Goal: Task Accomplishment & Management: Complete application form

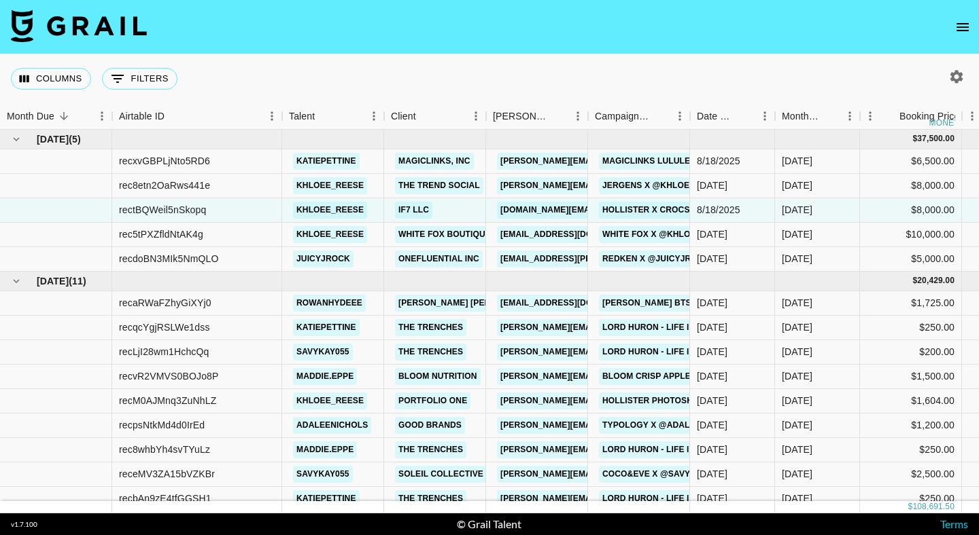
scroll to position [1, 0]
click at [960, 24] on icon "open drawer" at bounding box center [962, 27] width 16 height 16
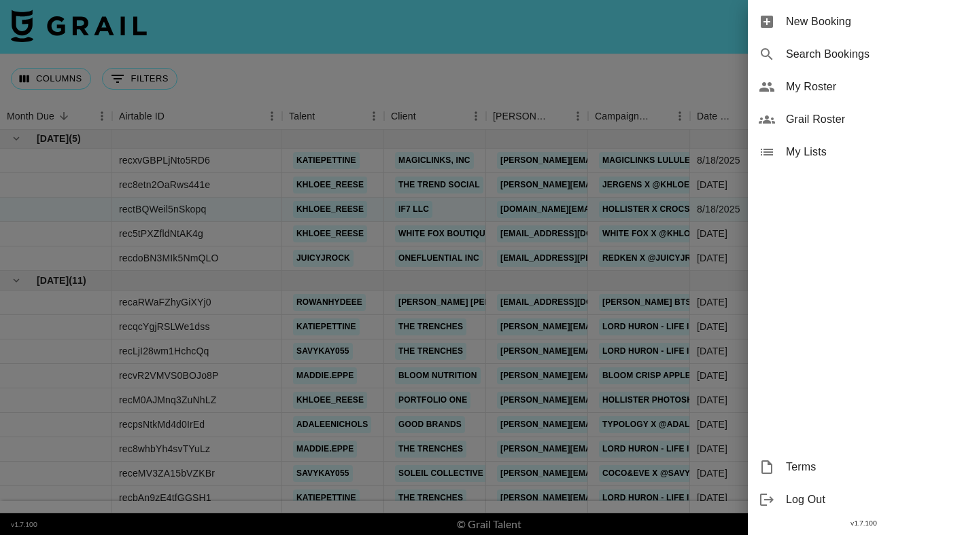
click at [683, 53] on div at bounding box center [489, 267] width 979 height 535
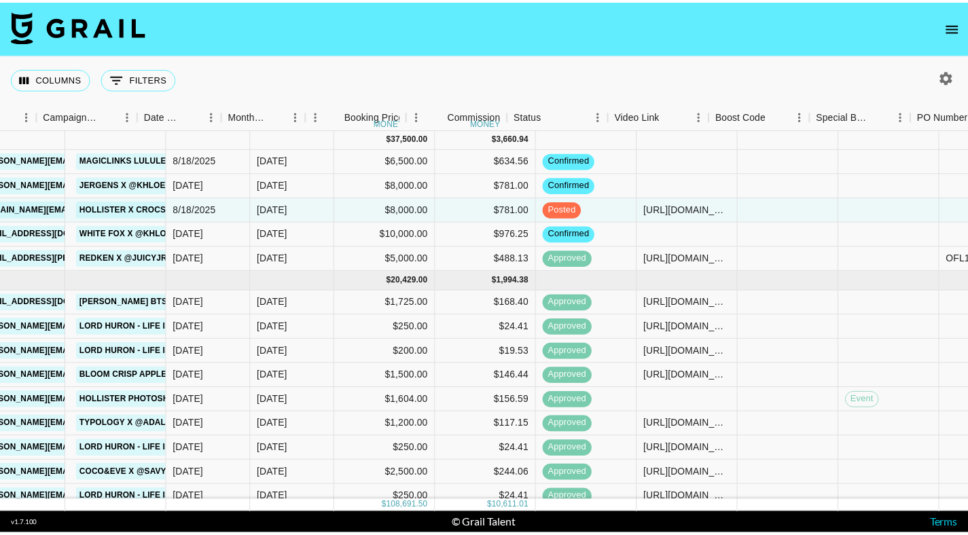
scroll to position [1, 551]
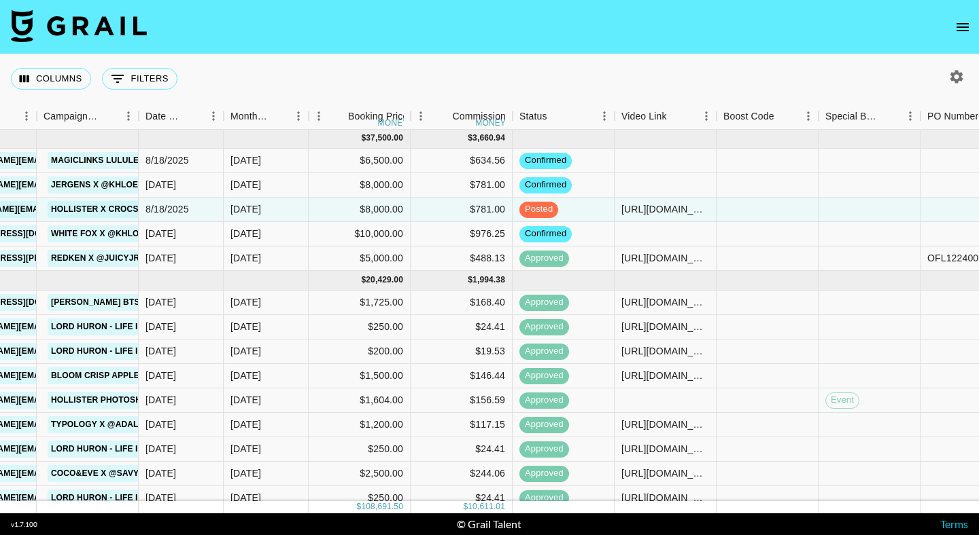
click at [955, 24] on icon "open drawer" at bounding box center [962, 27] width 16 height 16
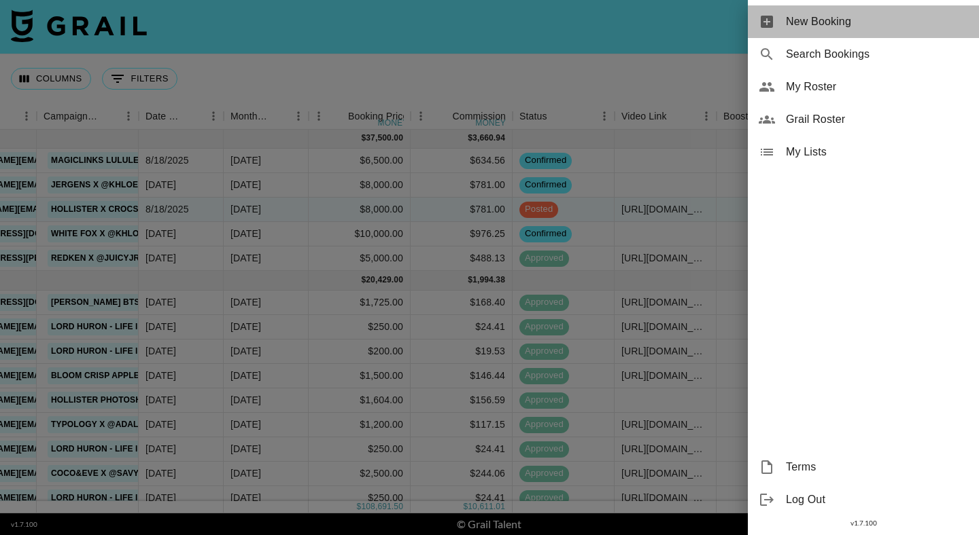
click at [821, 24] on span "New Booking" at bounding box center [877, 22] width 182 height 16
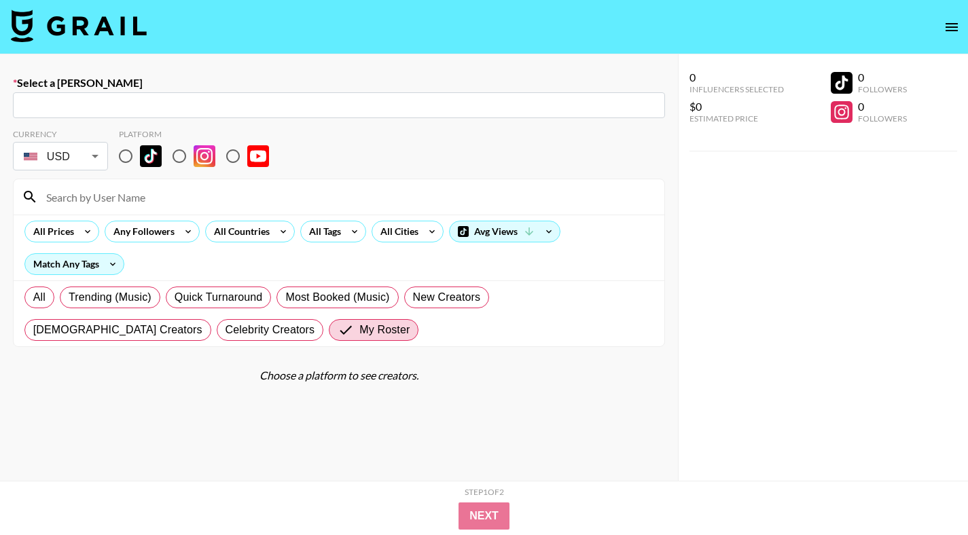
click at [584, 102] on input "text" at bounding box center [339, 106] width 636 height 16
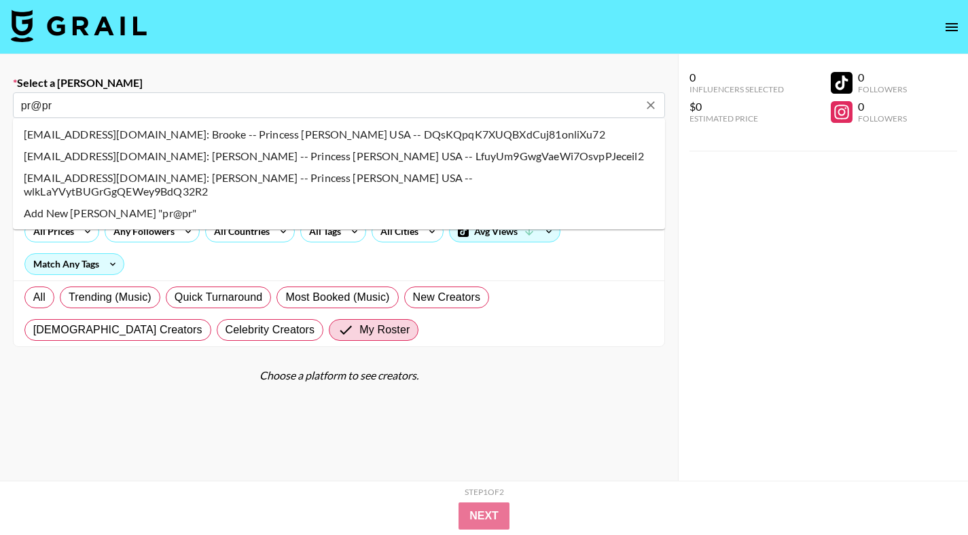
click at [421, 135] on li "pr@princesspolly.com.au: Brooke -- Princess Polly USA -- DQsKQpqK7XUQBXdCuj81on…" at bounding box center [339, 135] width 652 height 22
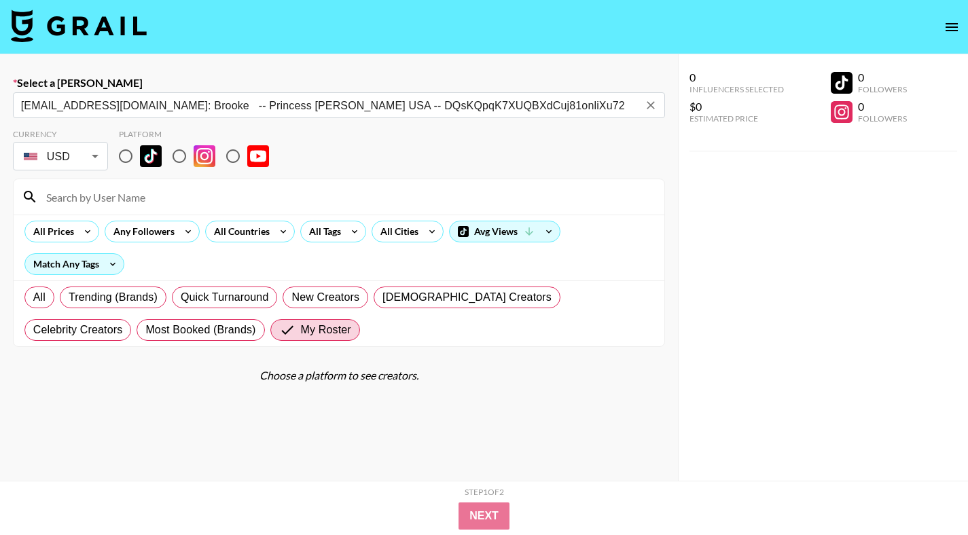
type input "pr@princesspolly.com.au: Brooke -- Princess Polly USA -- DQsKQpqK7XUQBXdCuj81on…"
click at [126, 154] on input "radio" at bounding box center [125, 156] width 29 height 29
radio input "true"
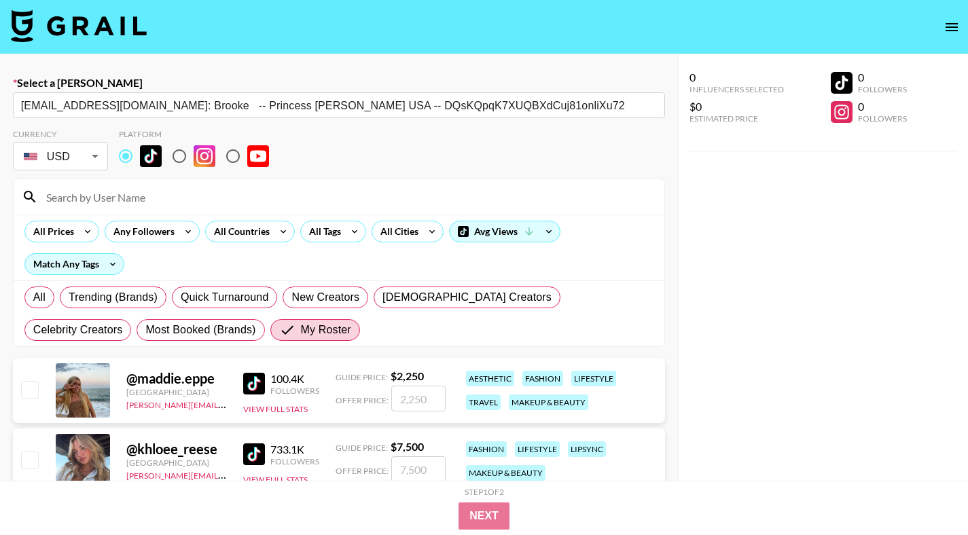
click at [142, 194] on input at bounding box center [347, 197] width 618 height 22
click at [419, 398] on input "number" at bounding box center [418, 399] width 54 height 26
checkbox input "true"
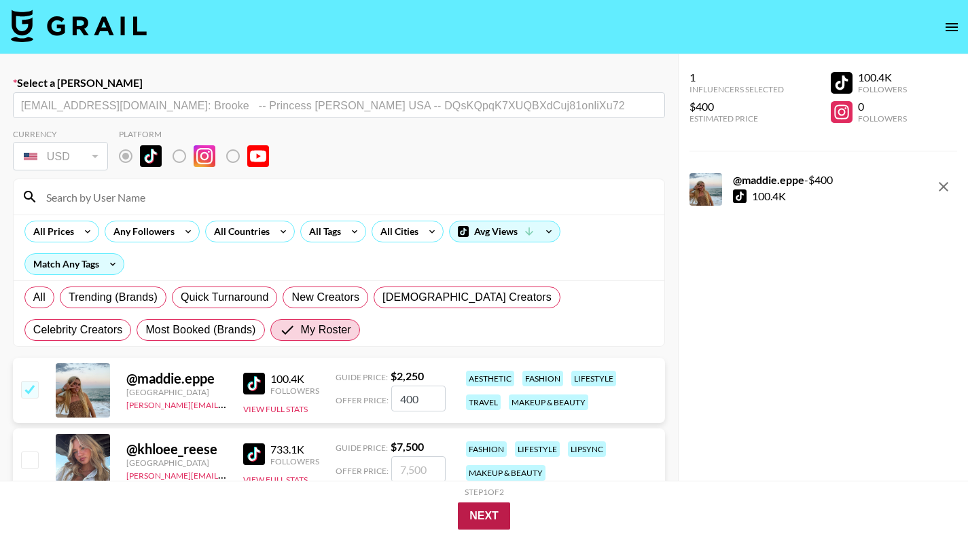
type input "400"
click at [490, 523] on button "Next" at bounding box center [484, 516] width 52 height 27
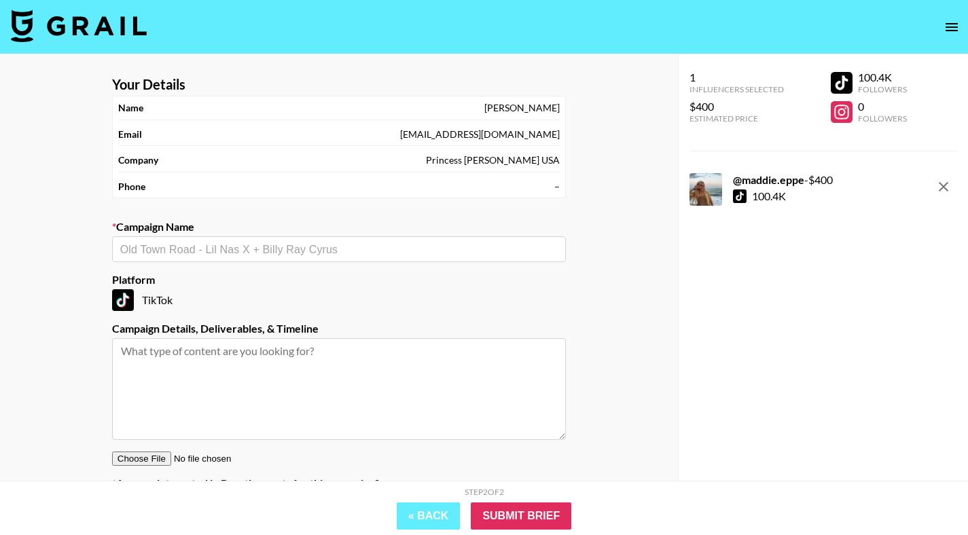
click at [269, 258] on div "​" at bounding box center [339, 249] width 454 height 26
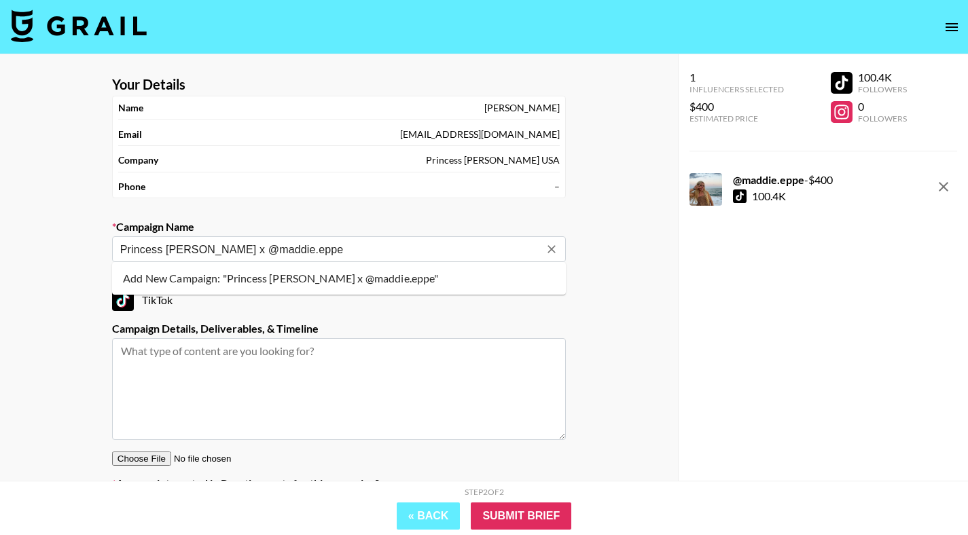
click at [328, 279] on li "Add New Campaign: "Princess Polly x @maddie.eppe"" at bounding box center [339, 279] width 454 height 22
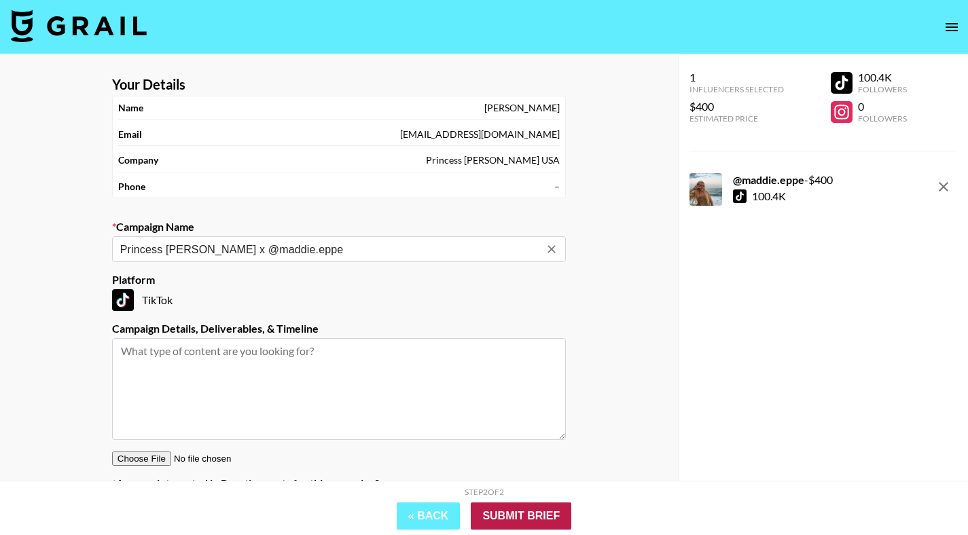
type input "Princess Polly x @maddie.eppe"
click at [531, 511] on input "Submit Brief" at bounding box center [521, 516] width 101 height 27
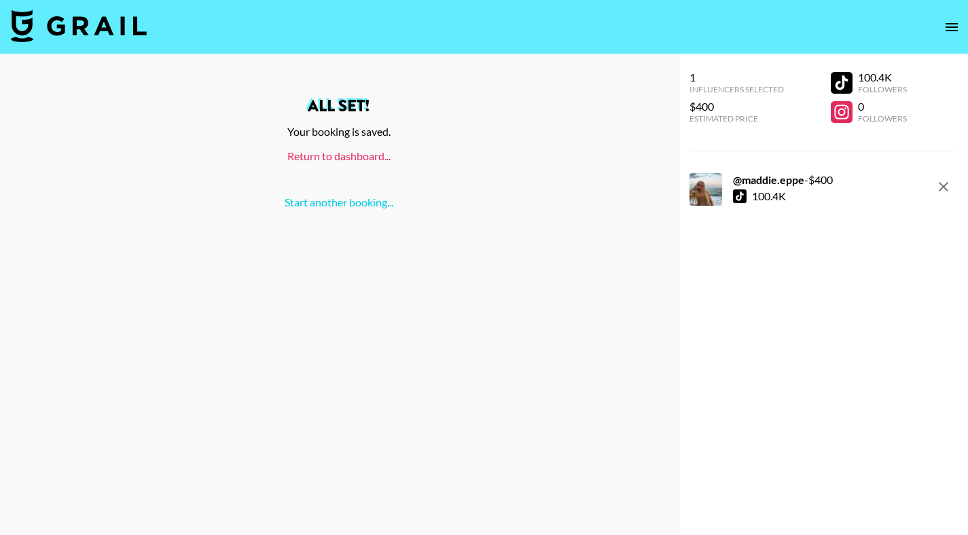
click at [304, 160] on link "Return to dashboard..." at bounding box center [338, 156] width 103 height 13
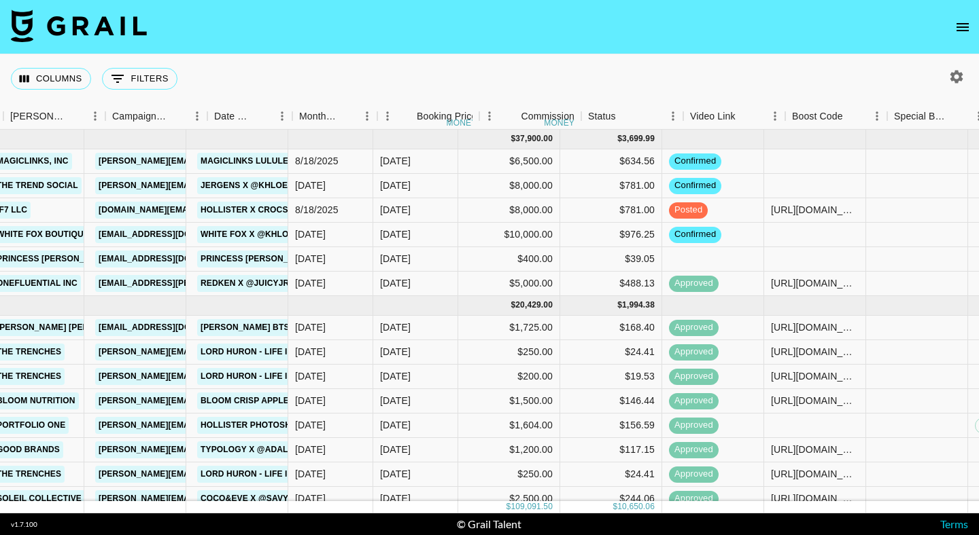
scroll to position [0, 482]
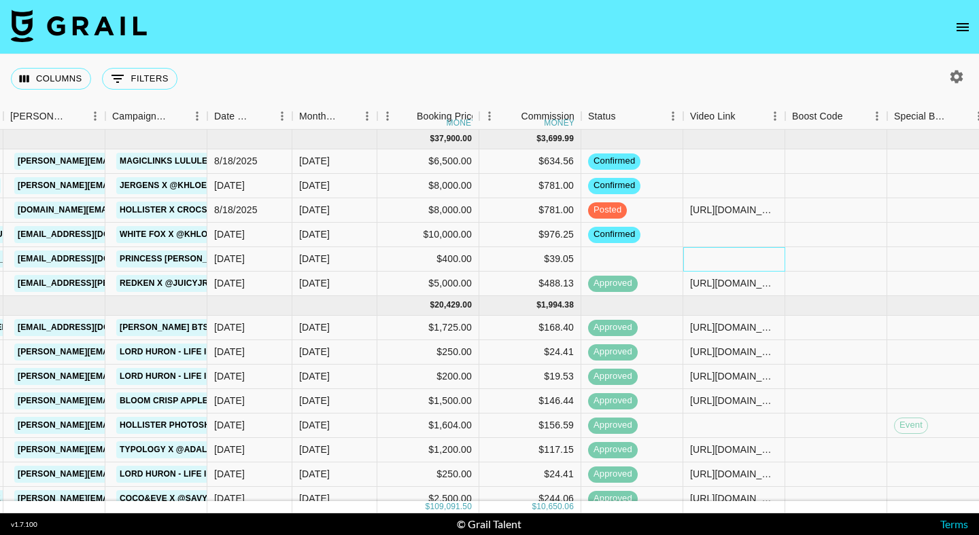
click at [702, 256] on div at bounding box center [734, 259] width 102 height 24
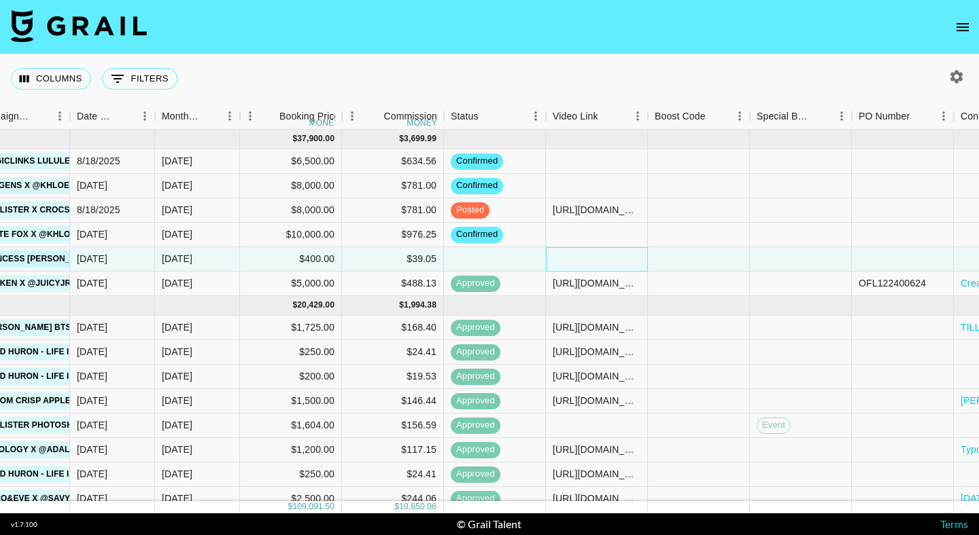
scroll to position [0, 777]
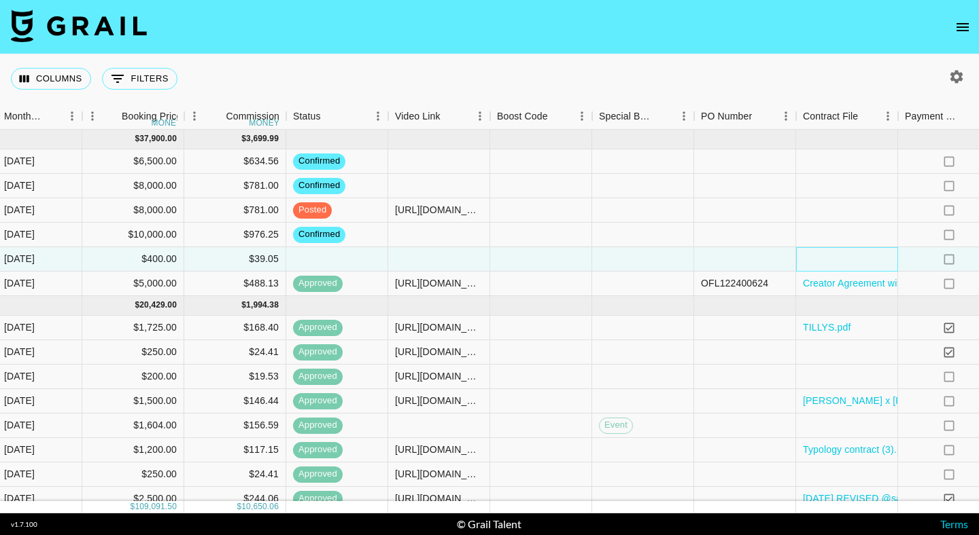
click at [812, 258] on div at bounding box center [847, 259] width 102 height 24
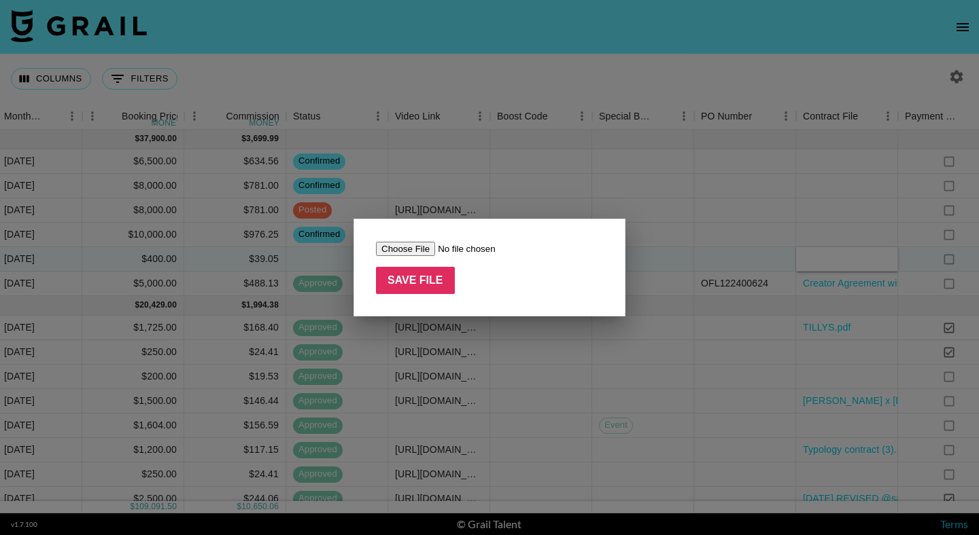
click at [428, 246] on input "file" at bounding box center [462, 249] width 172 height 14
type input "C:\fakepath\SUMMER_FALL_-_TikTok_Video__IG_Reels_Repost_Contract_-_Maddie_Eppe …"
click at [387, 285] on input "Save File" at bounding box center [415, 280] width 79 height 27
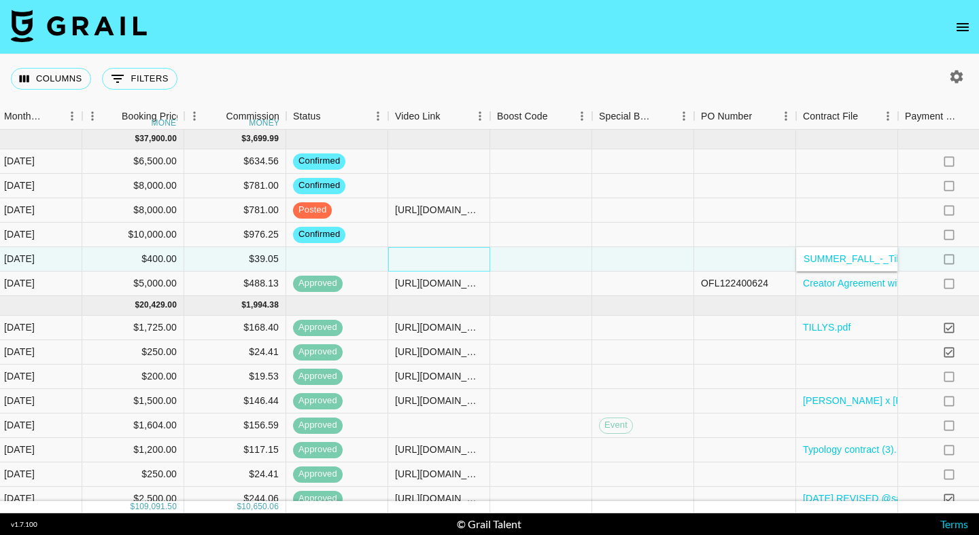
click at [451, 253] on div at bounding box center [439, 259] width 102 height 24
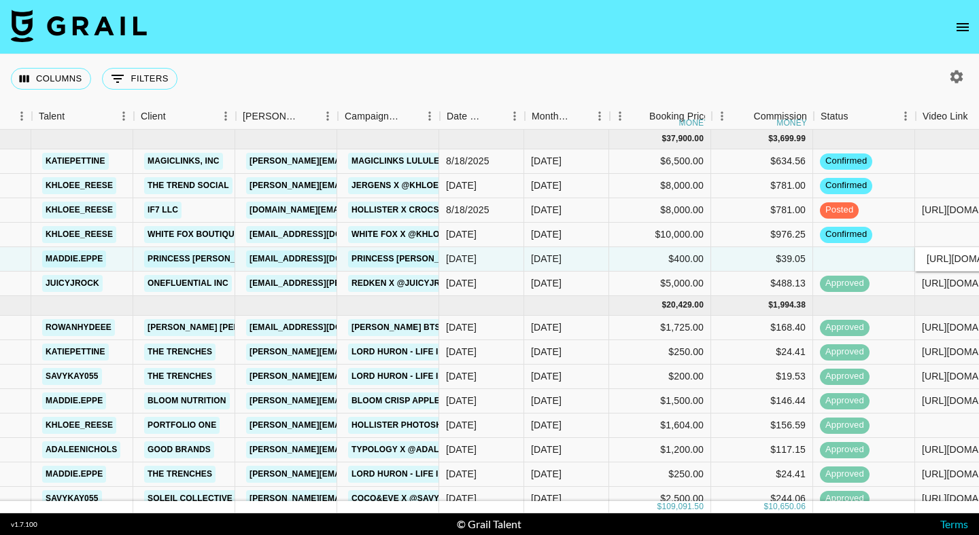
scroll to position [0, 248]
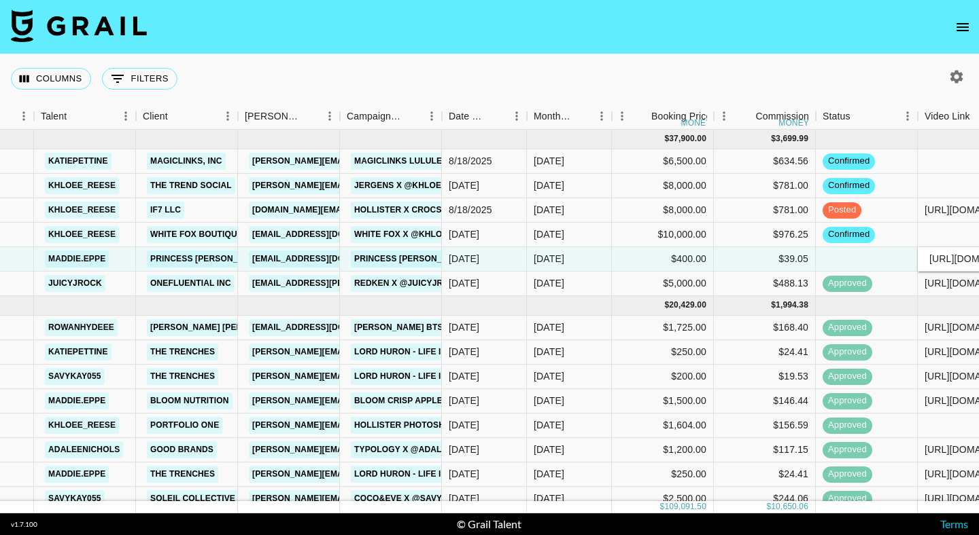
type input "https://www.tiktok.com/@maddie.eppe/video/7543376323650145566?is_from_webapp=1&…"
click at [188, 257] on link "Princess [PERSON_NAME] USA" at bounding box center [217, 259] width 141 height 17
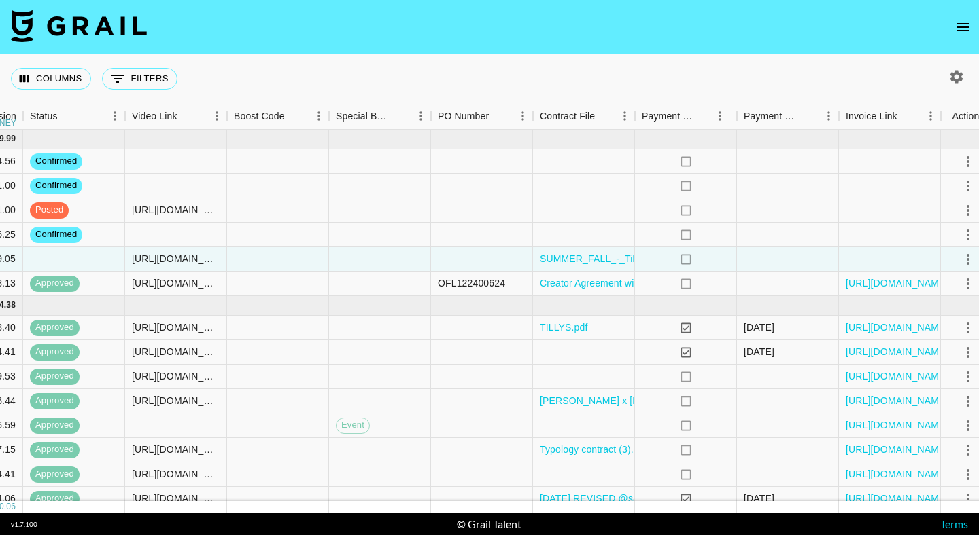
scroll to position [0, 1067]
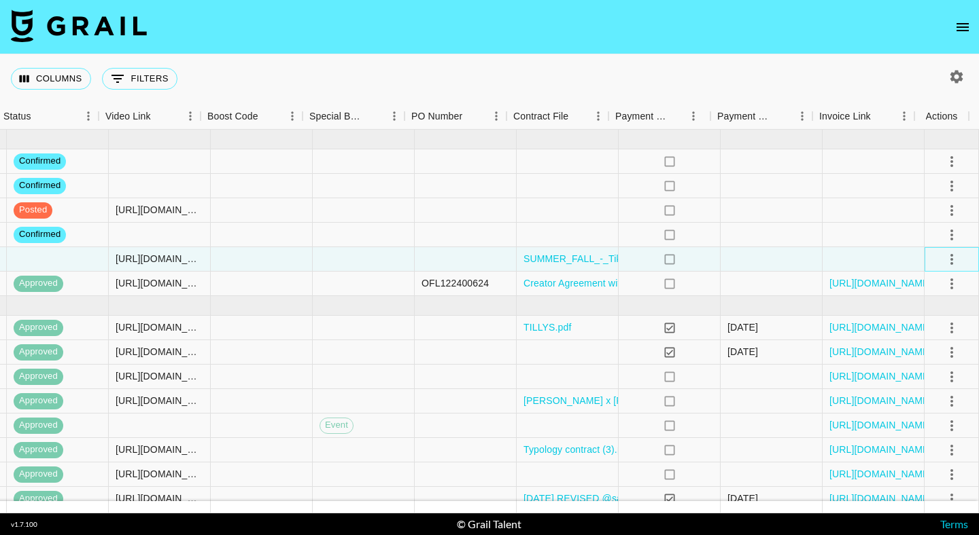
click at [954, 258] on div at bounding box center [951, 259] width 54 height 24
click at [943, 258] on icon "select merge strategy" at bounding box center [951, 259] width 16 height 16
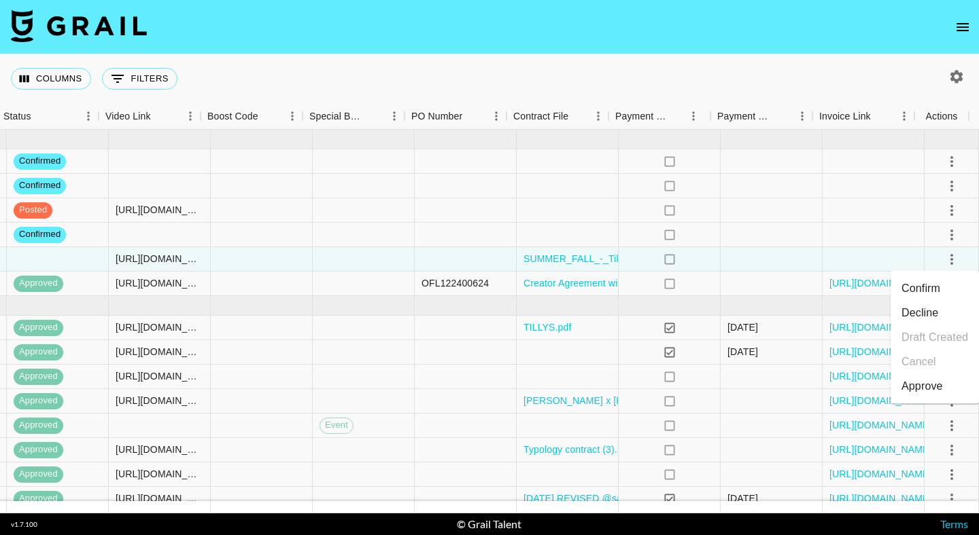
click at [924, 390] on div "Approve" at bounding box center [921, 387] width 41 height 16
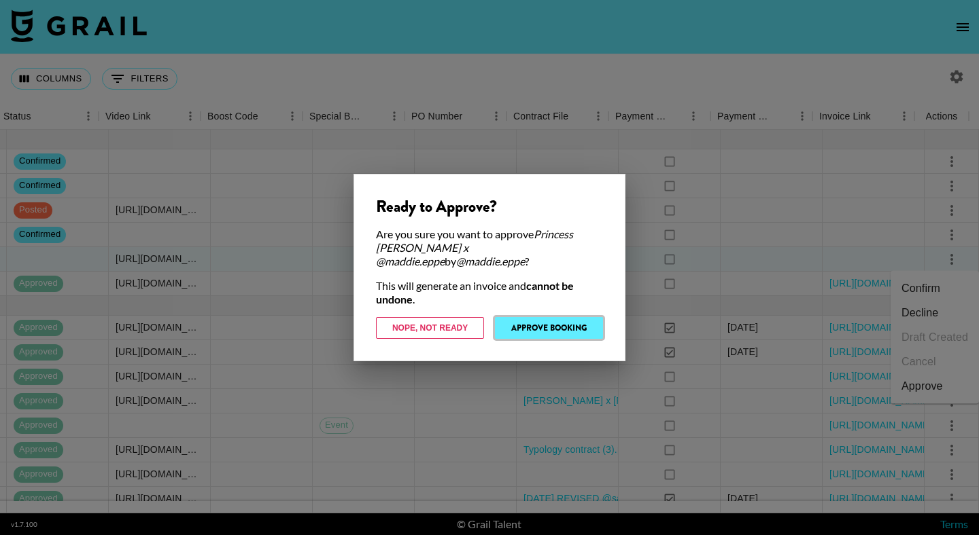
click at [565, 328] on button "Approve Booking" at bounding box center [549, 328] width 108 height 22
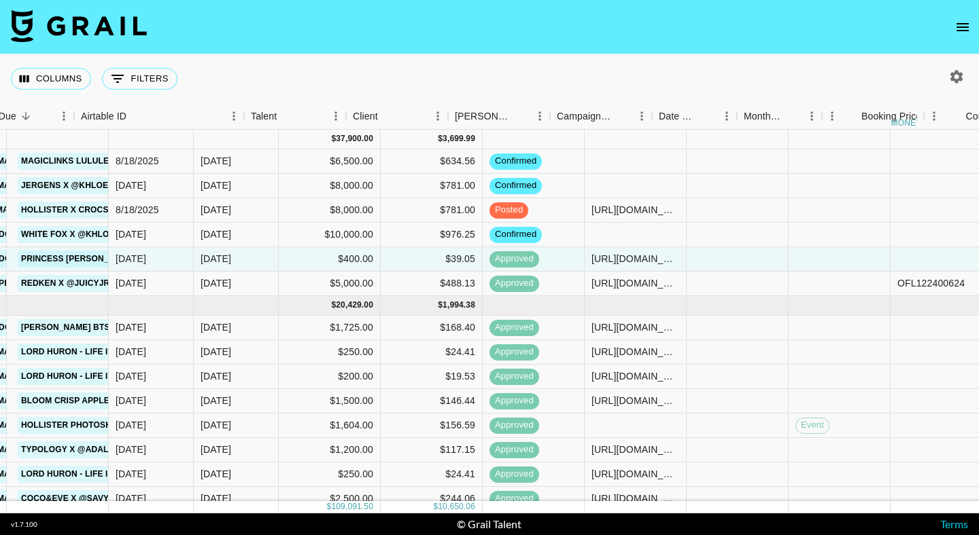
scroll to position [1, 0]
